Goal: Information Seeking & Learning: Learn about a topic

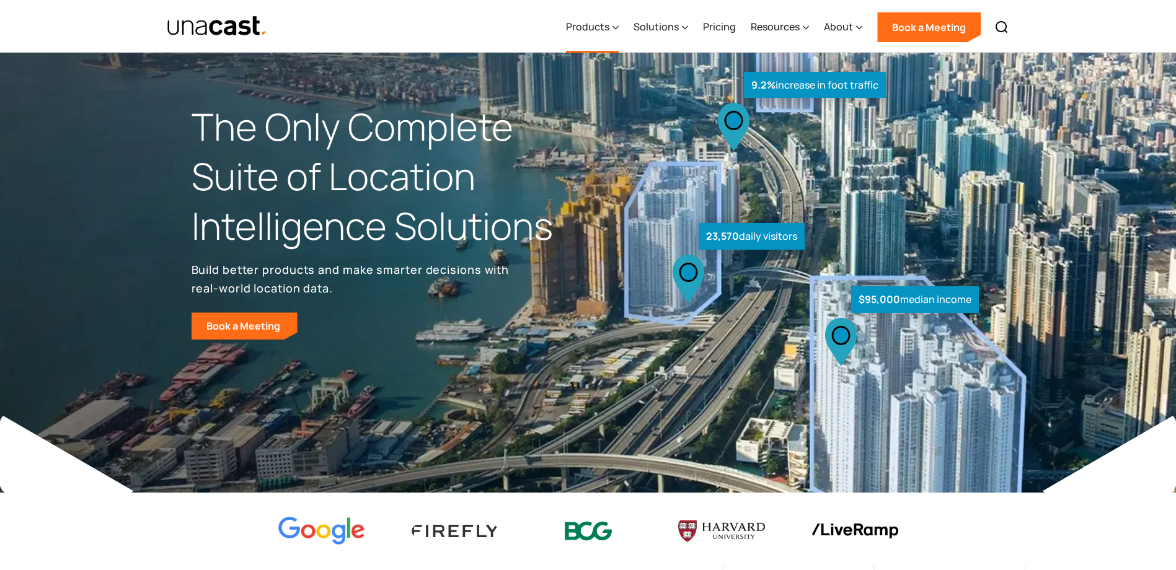
click at [618, 24] on icon at bounding box center [616, 27] width 6 height 13
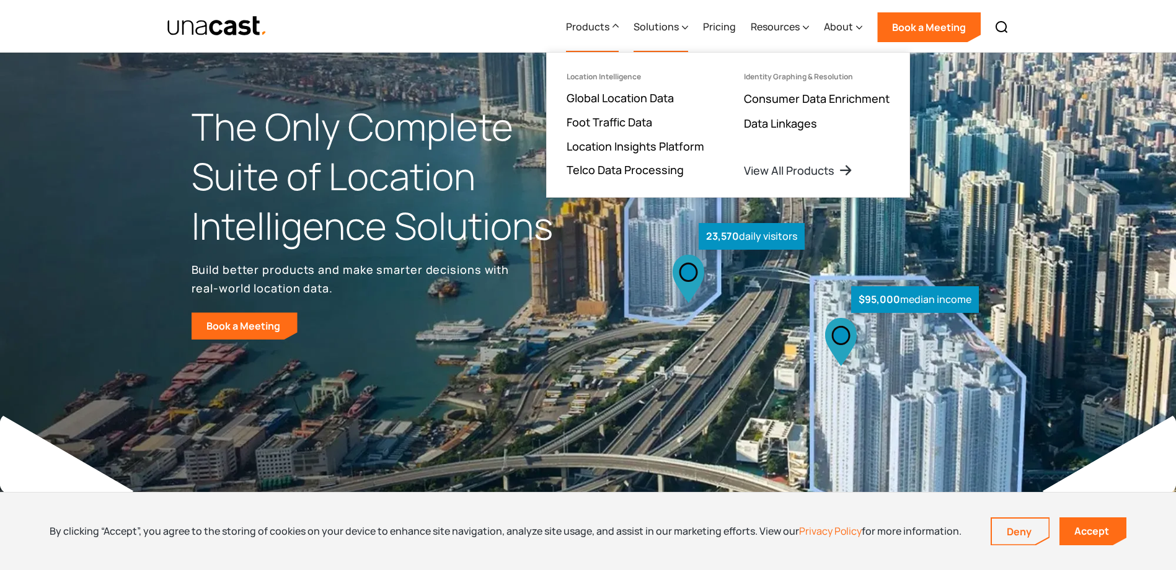
click at [673, 31] on div "Solutions" at bounding box center [656, 26] width 45 height 15
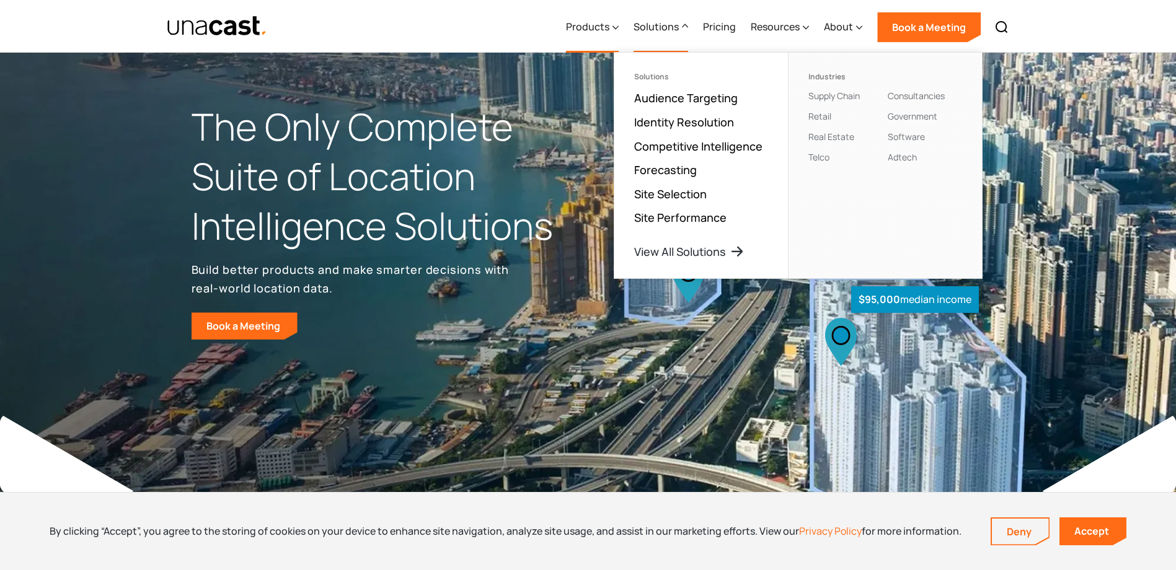
click at [609, 27] on div "Products" at bounding box center [587, 26] width 43 height 15
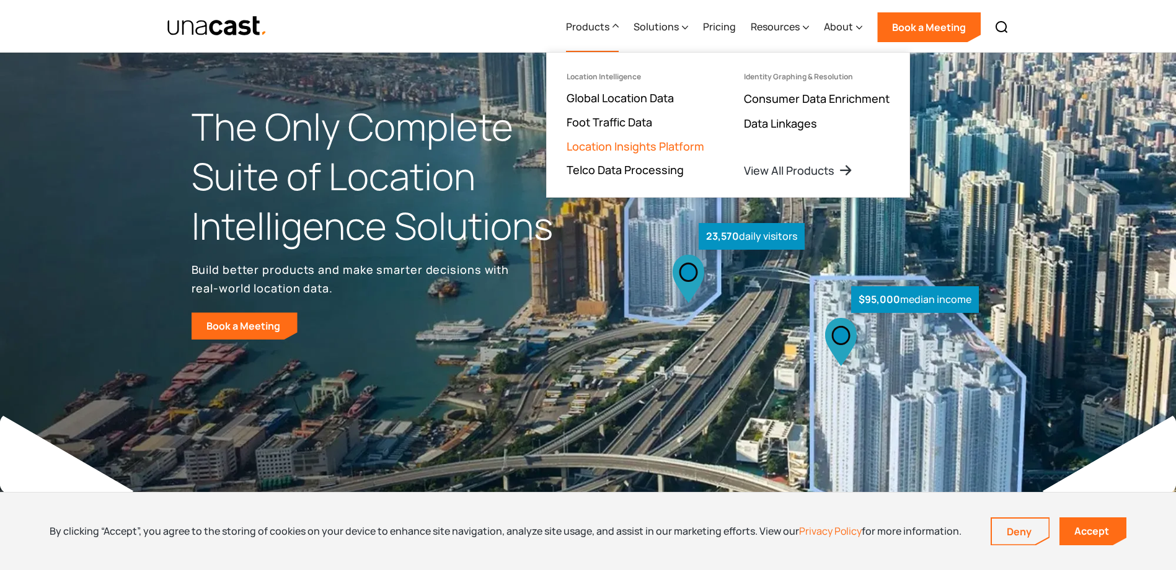
click at [646, 151] on link "Location Insights Platform" at bounding box center [636, 146] width 138 height 15
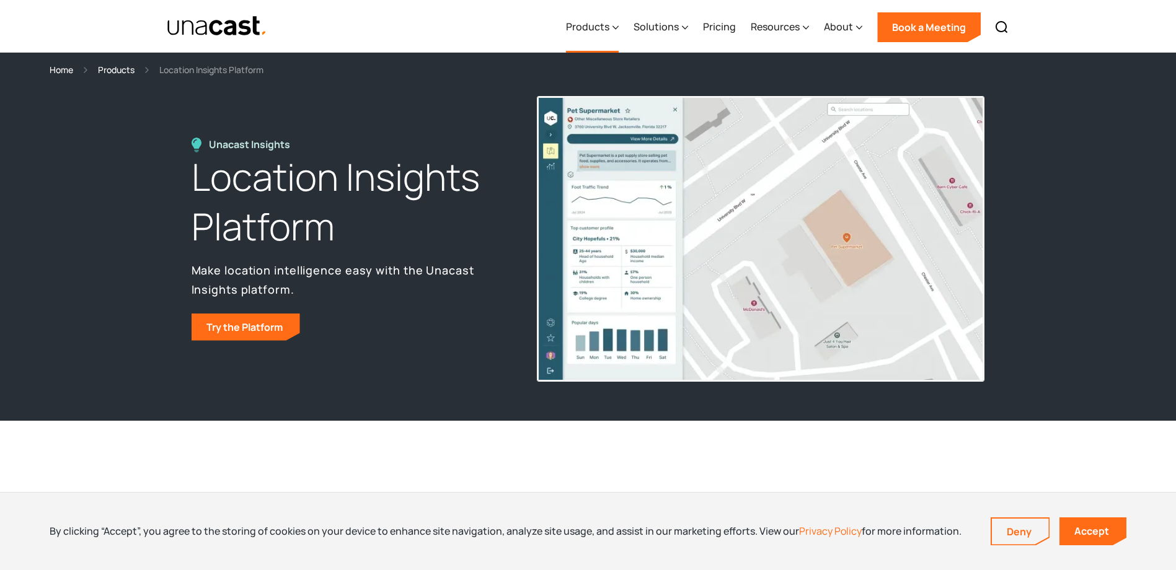
click at [609, 30] on div "Products" at bounding box center [587, 26] width 43 height 15
